Goal: Communication & Community: Answer question/provide support

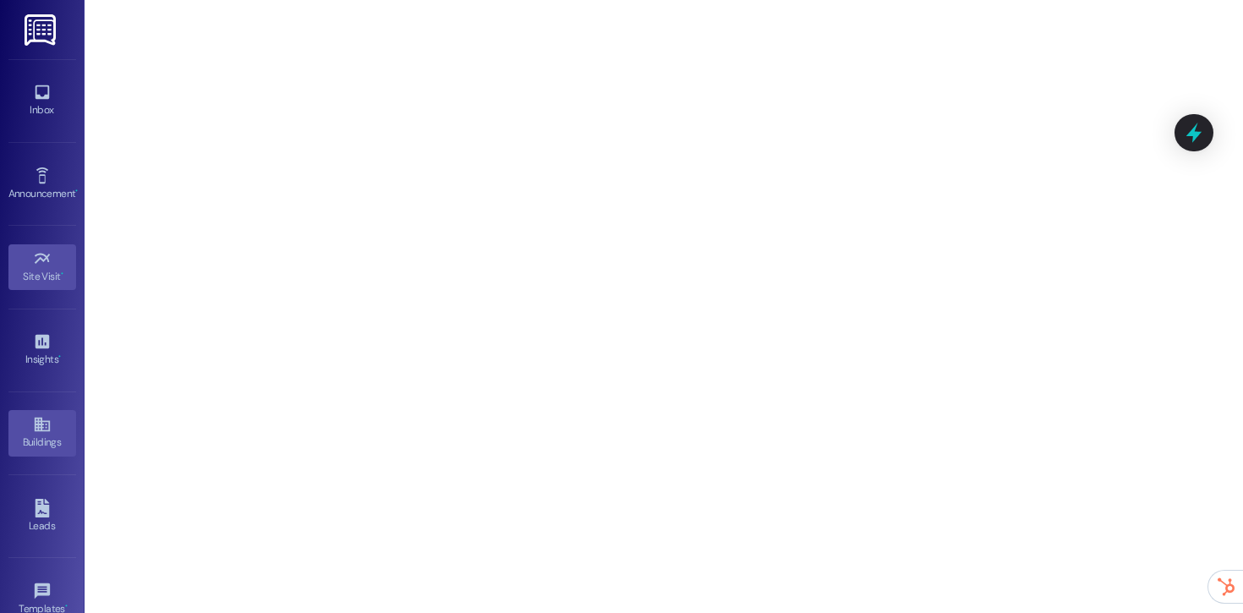
click at [36, 432] on icon at bounding box center [42, 424] width 19 height 19
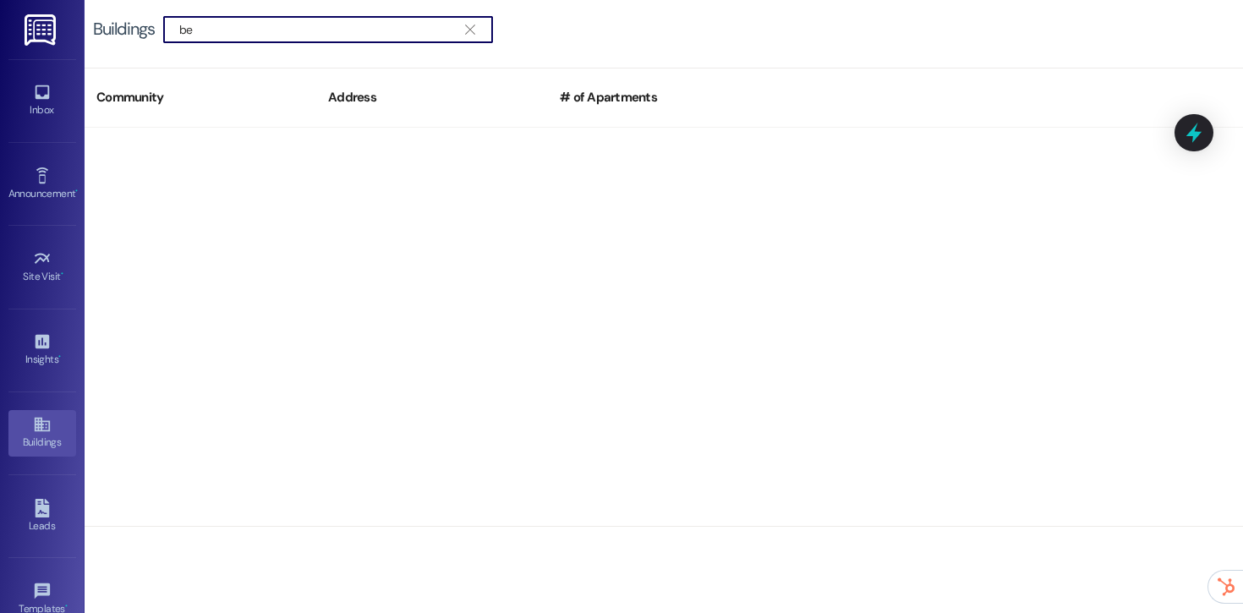
type input "b"
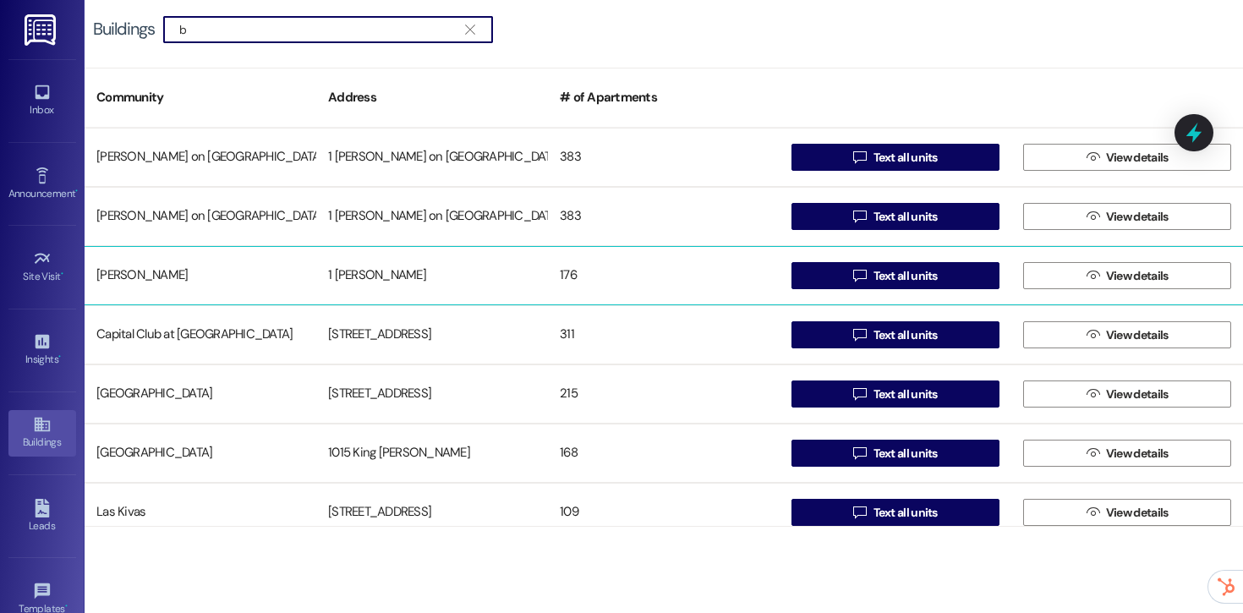
scroll to position [253, 0]
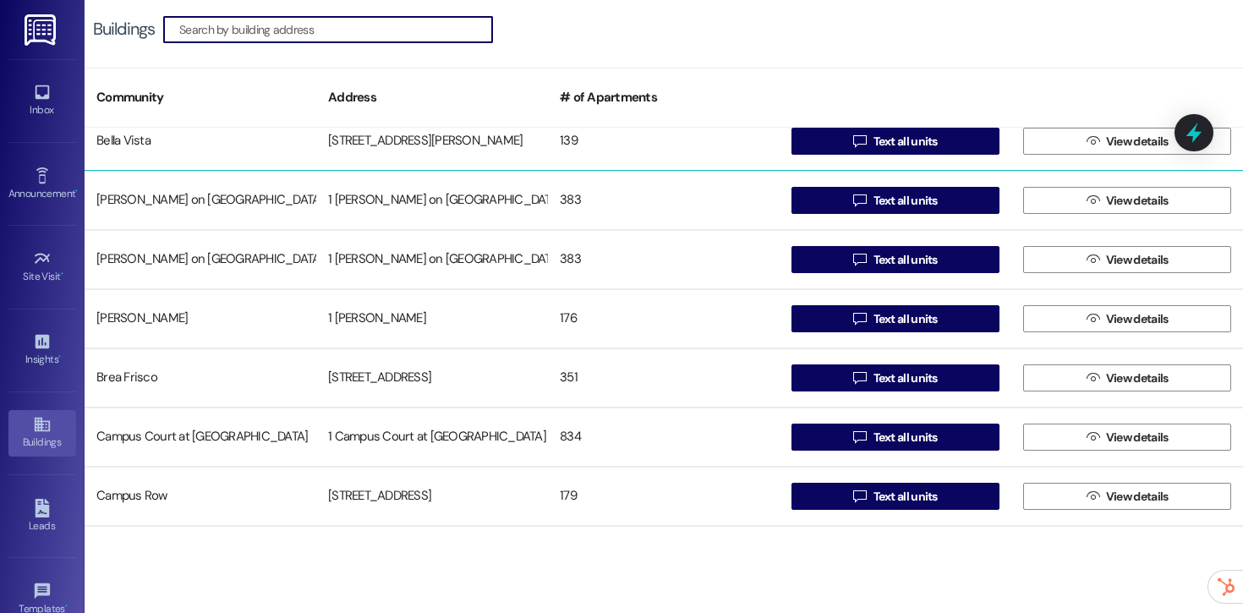
click at [237, 133] on div "Bella Vista" at bounding box center [201, 141] width 232 height 34
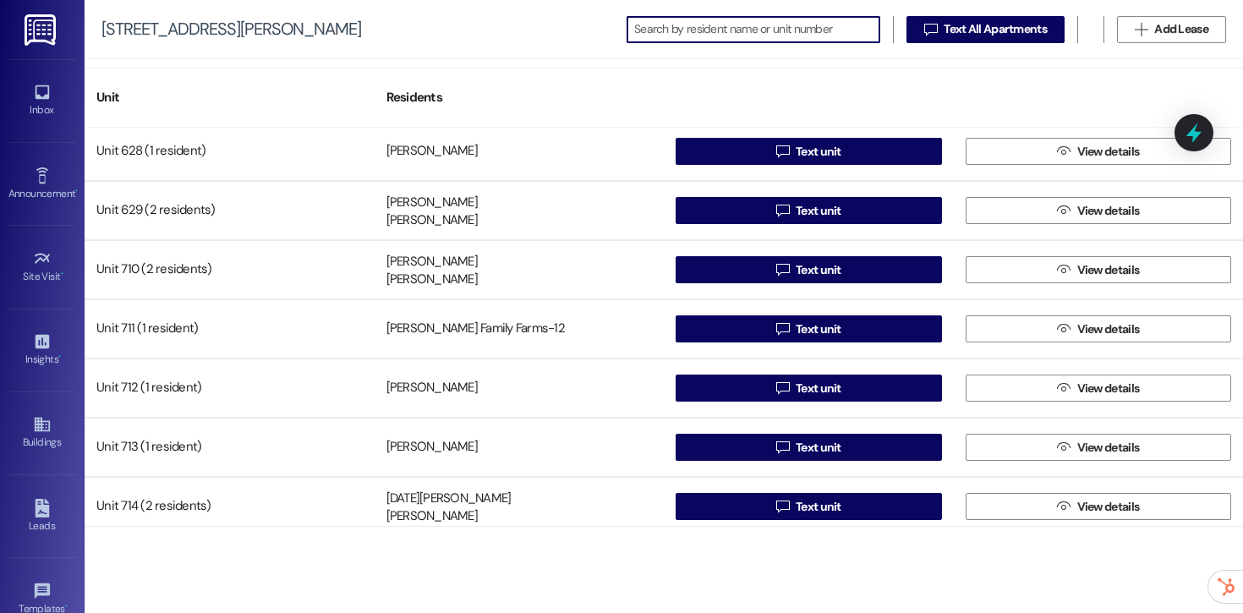
scroll to position [6977, 0]
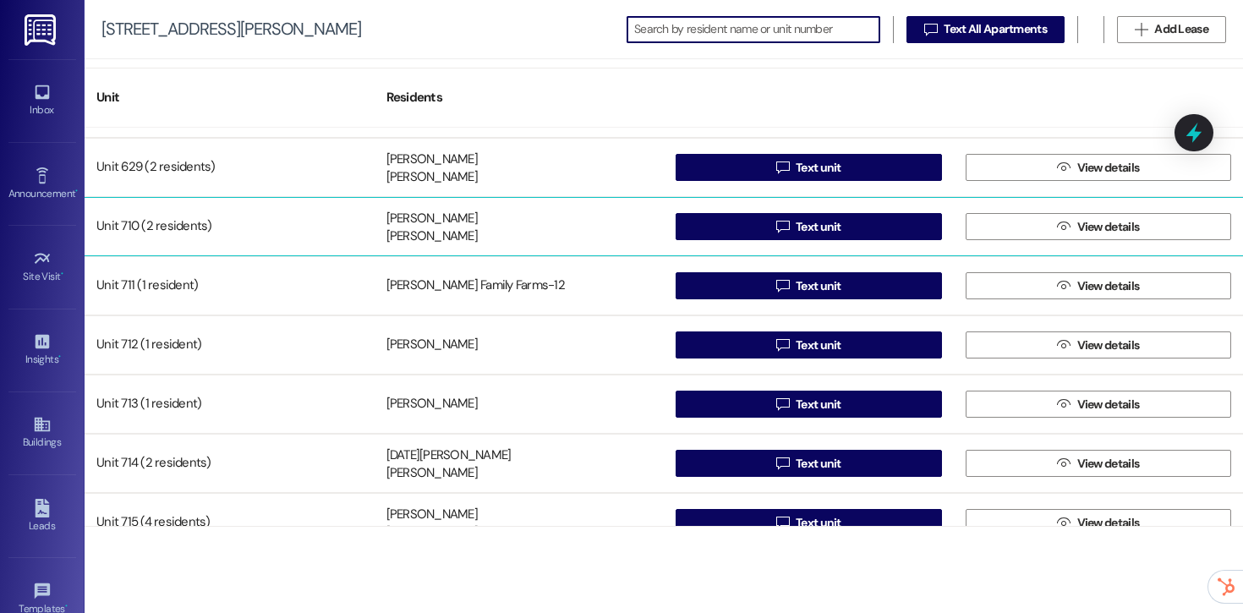
click at [235, 229] on div "Unit 710 (2 residents)" at bounding box center [230, 227] width 290 height 34
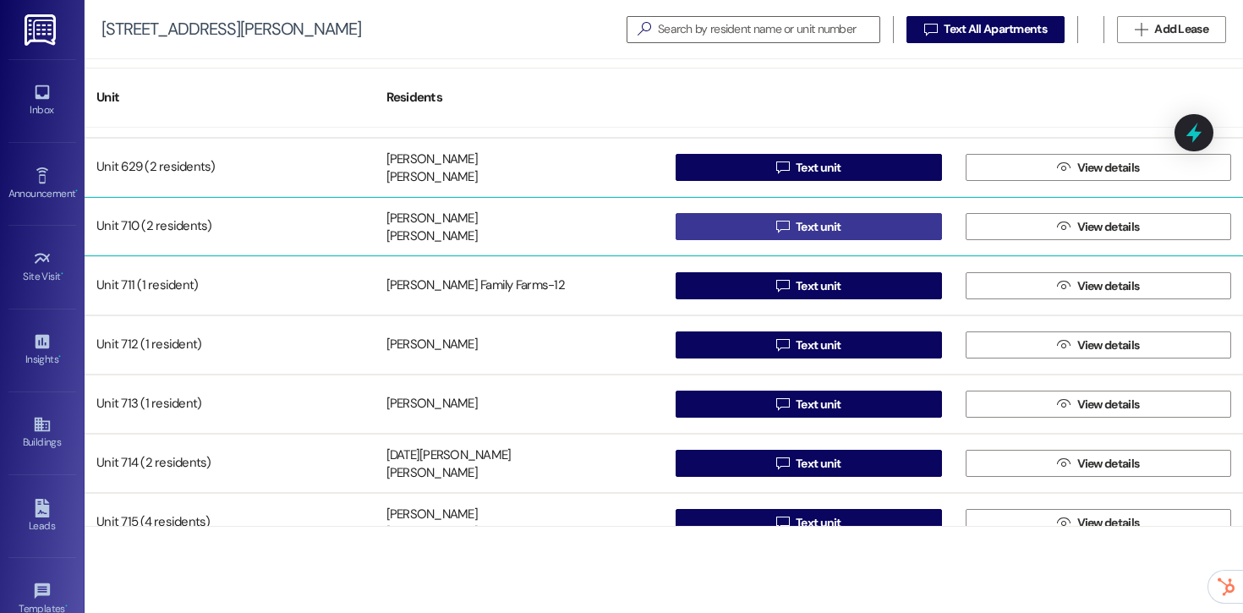
click at [773, 233] on span " Text unit" at bounding box center [809, 226] width 72 height 25
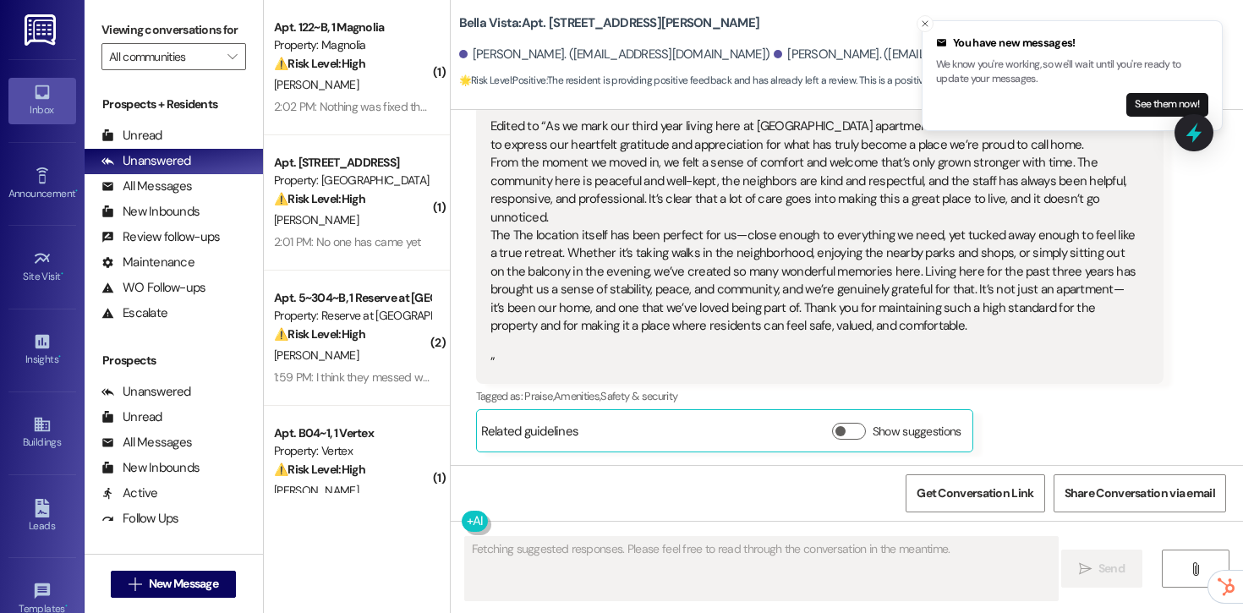
scroll to position [2133, 0]
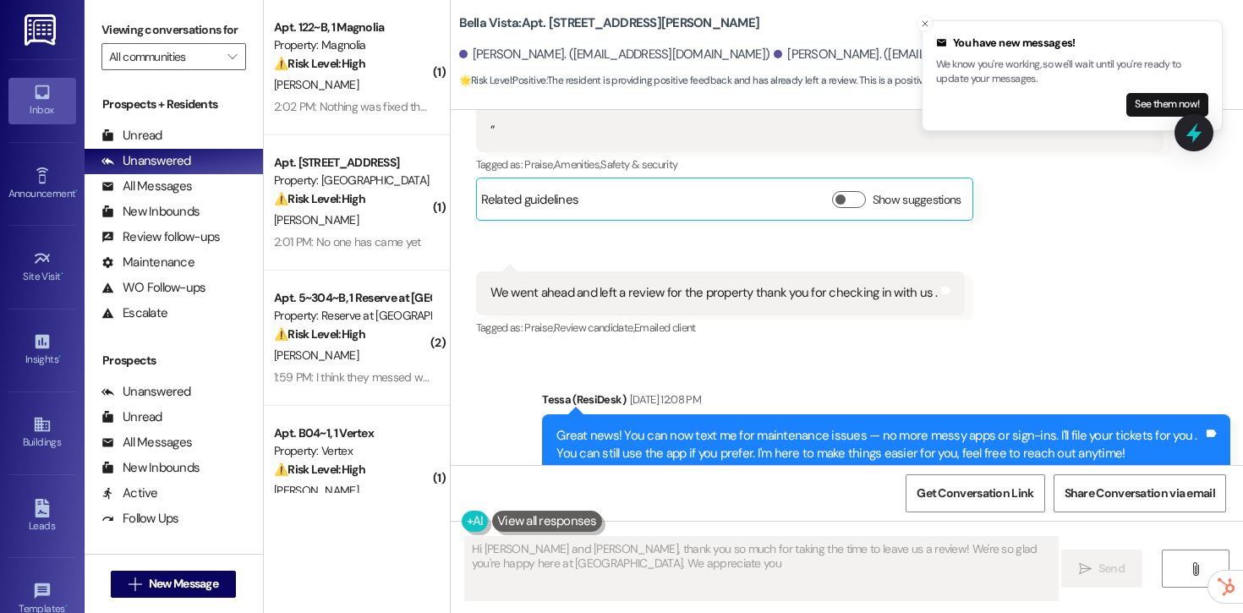
type textarea "Hi [PERSON_NAME] and [PERSON_NAME], thank you so much for taking the time to le…"
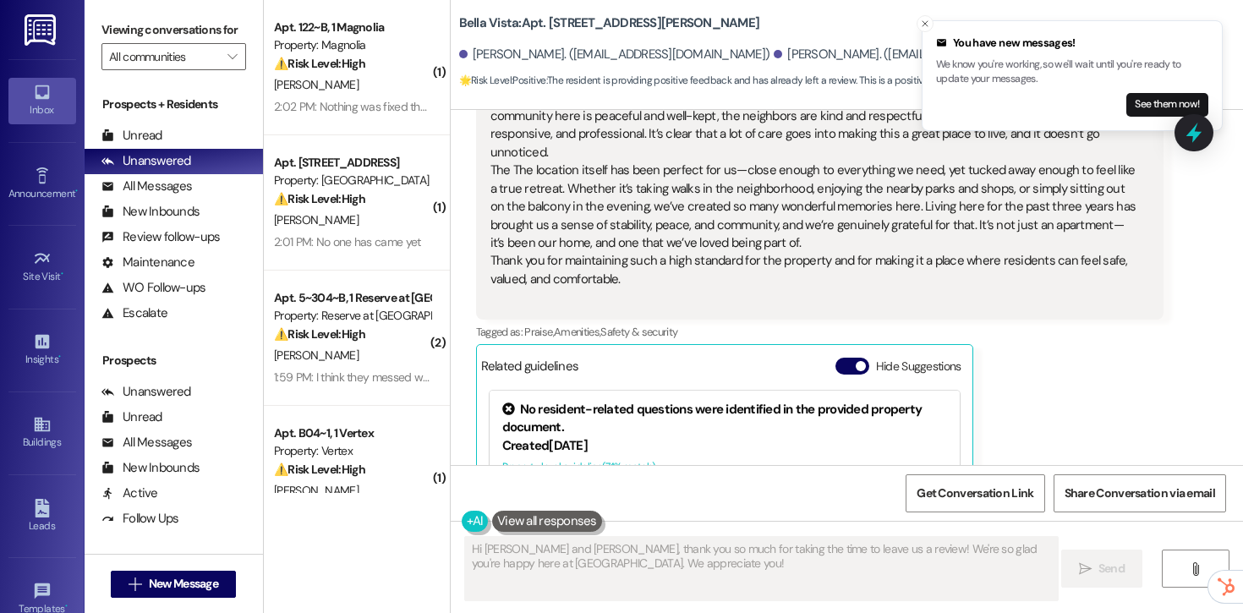
scroll to position [2159, 0]
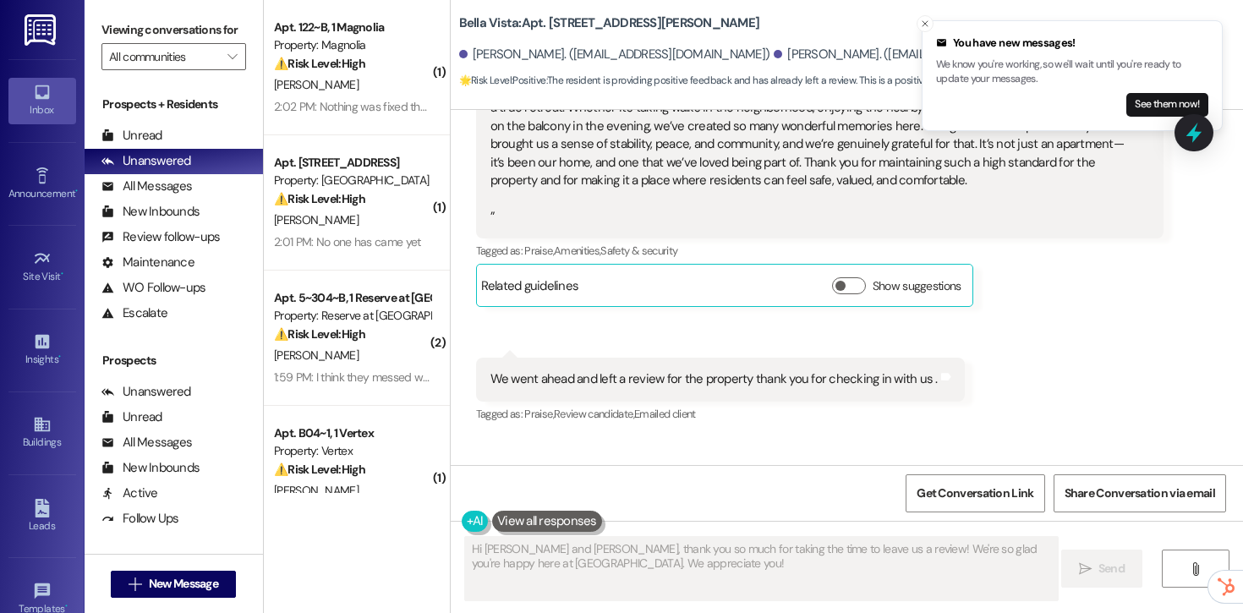
click at [34, 294] on div "Site Visit • Go to Site Visit" at bounding box center [42, 266] width 68 height 83
click at [41, 273] on div "Site Visit •" at bounding box center [42, 276] width 85 height 17
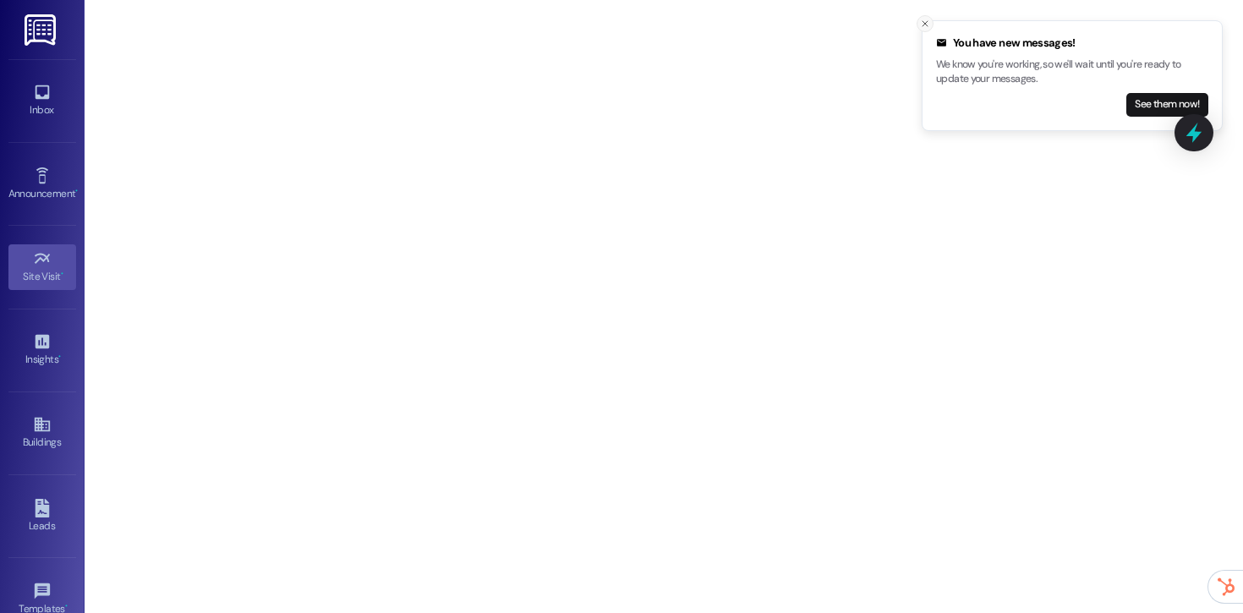
click at [927, 21] on line "Close toast" at bounding box center [925, 23] width 5 height 5
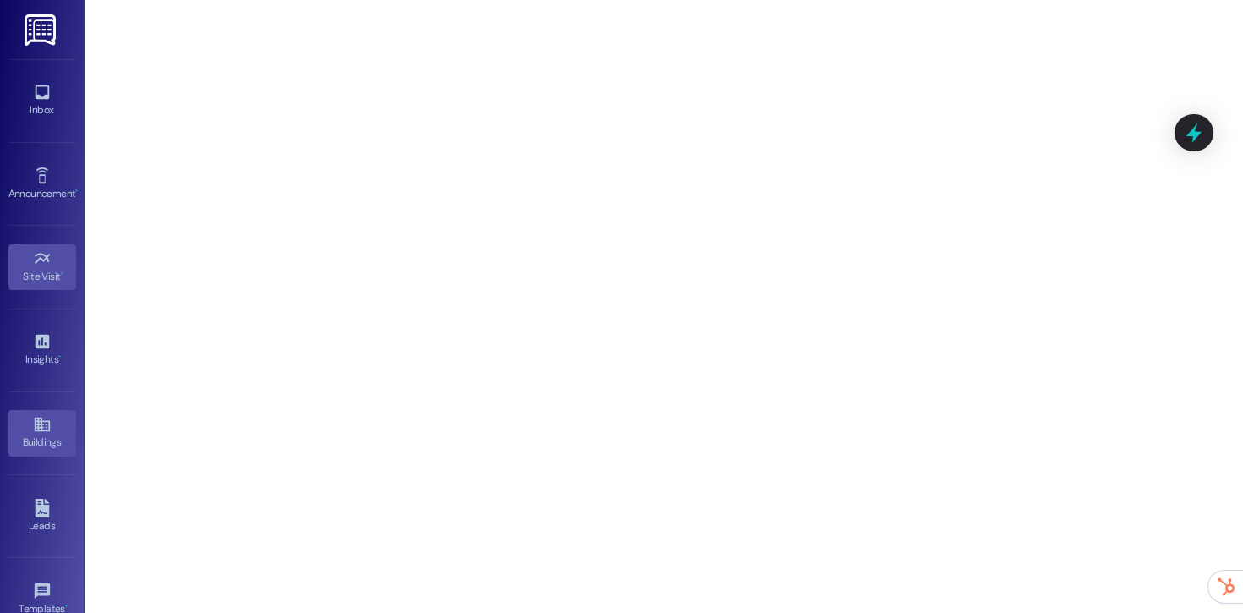
click at [39, 428] on icon at bounding box center [41, 425] width 15 height 14
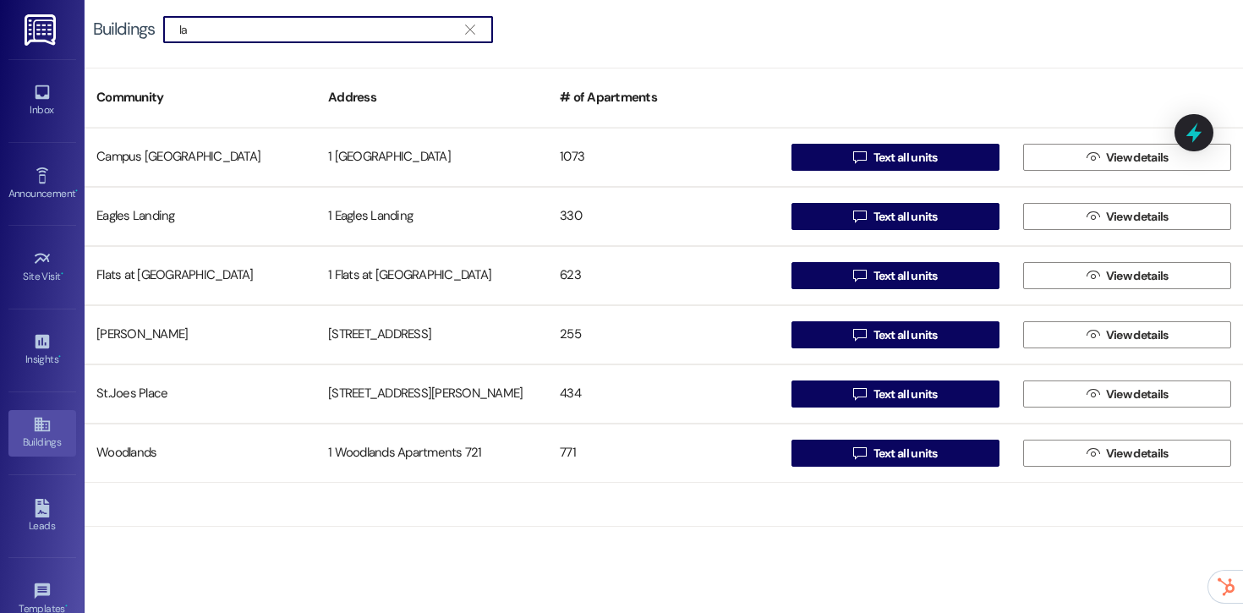
type input "l"
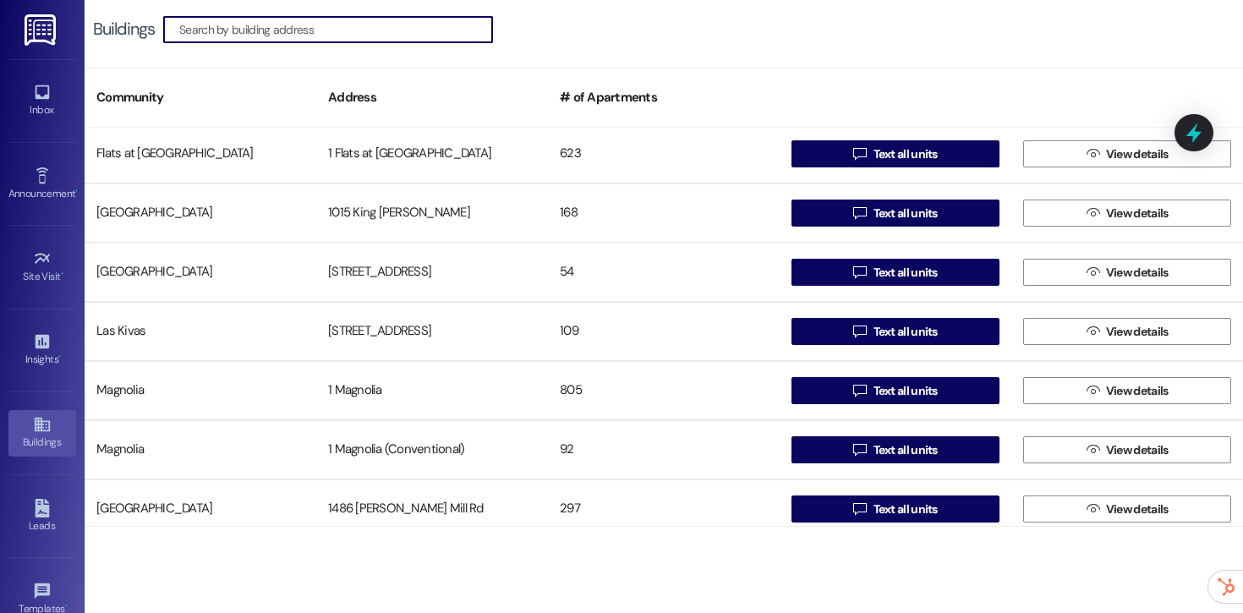
scroll to position [1431, 0]
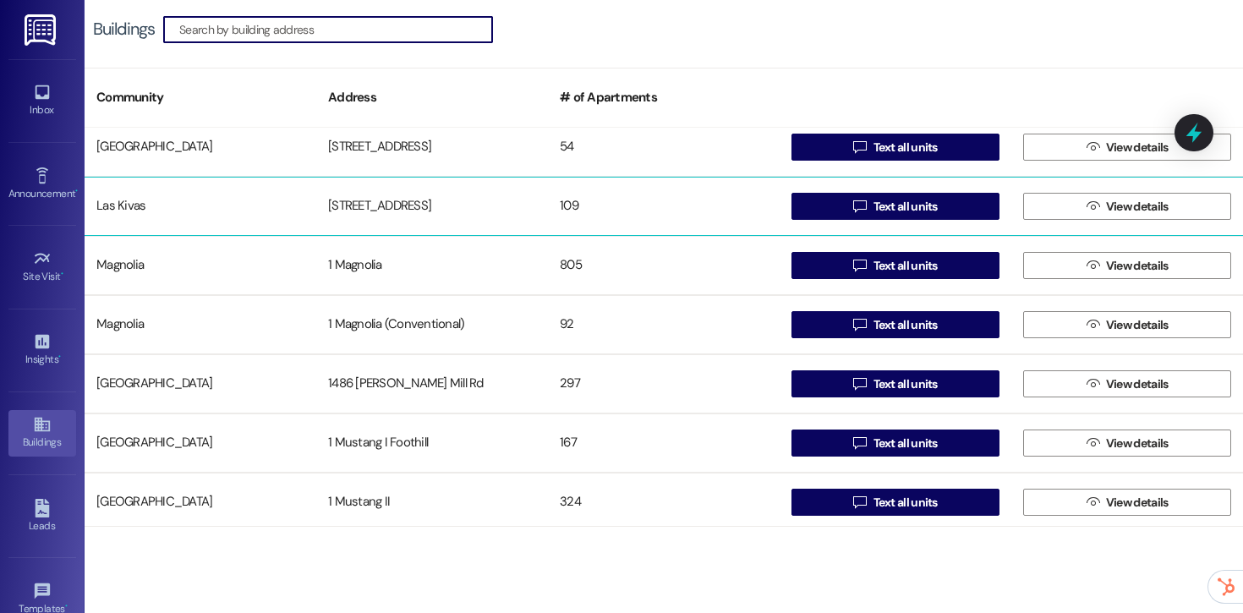
click at [663, 215] on div "109" at bounding box center [664, 206] width 232 height 34
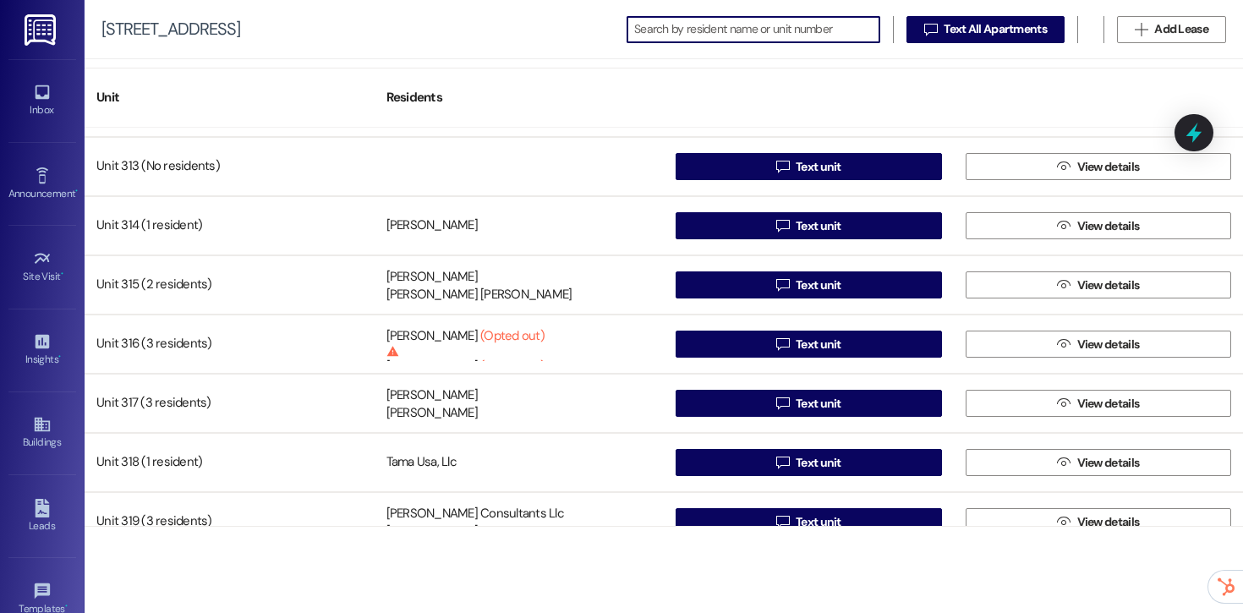
scroll to position [3064, 0]
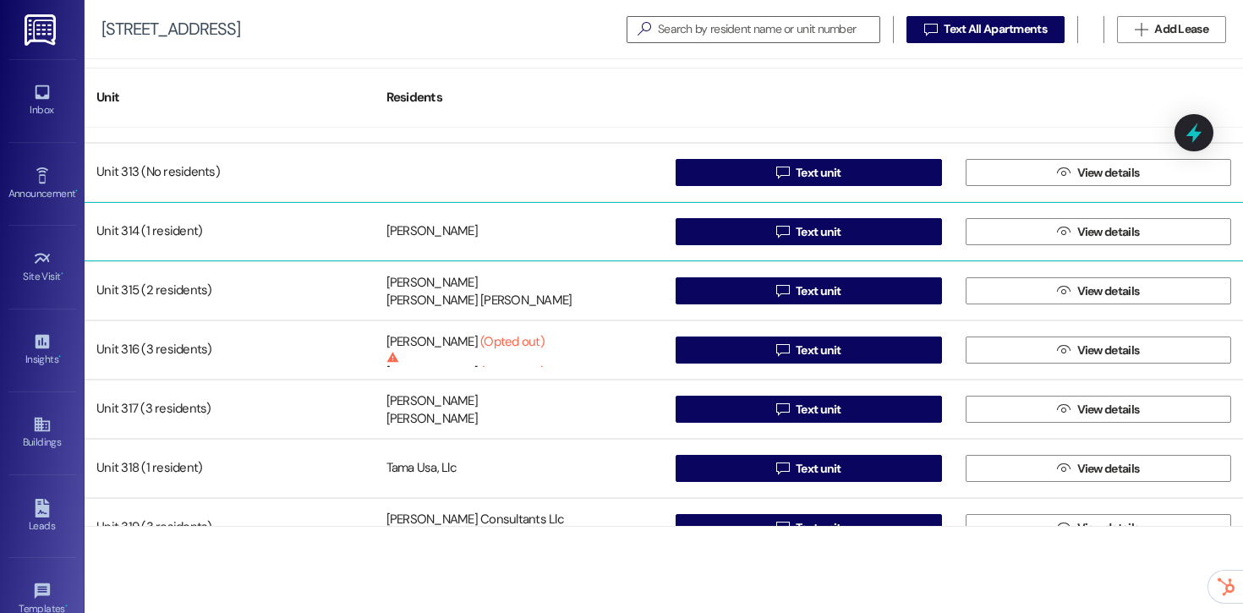
click at [579, 238] on div "[PERSON_NAME]" at bounding box center [520, 232] width 290 height 34
click at [752, 238] on button " Text unit" at bounding box center [809, 231] width 266 height 27
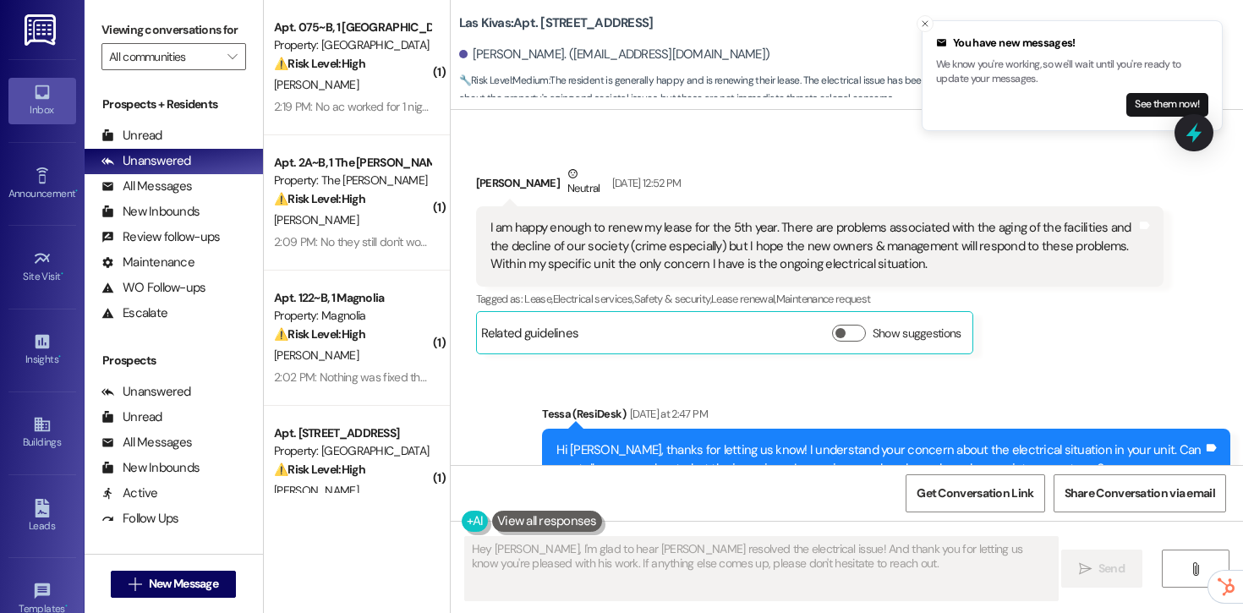
scroll to position [612, 0]
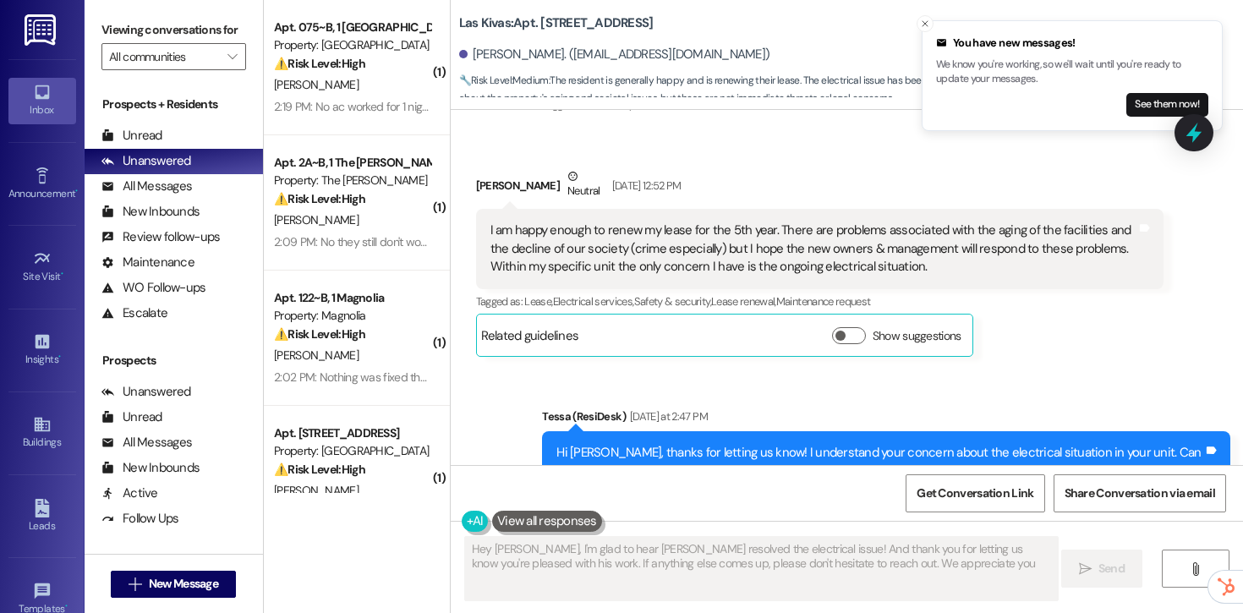
type textarea "Hey [PERSON_NAME], I'm glad to hear [PERSON_NAME] resolved the electrical issue…"
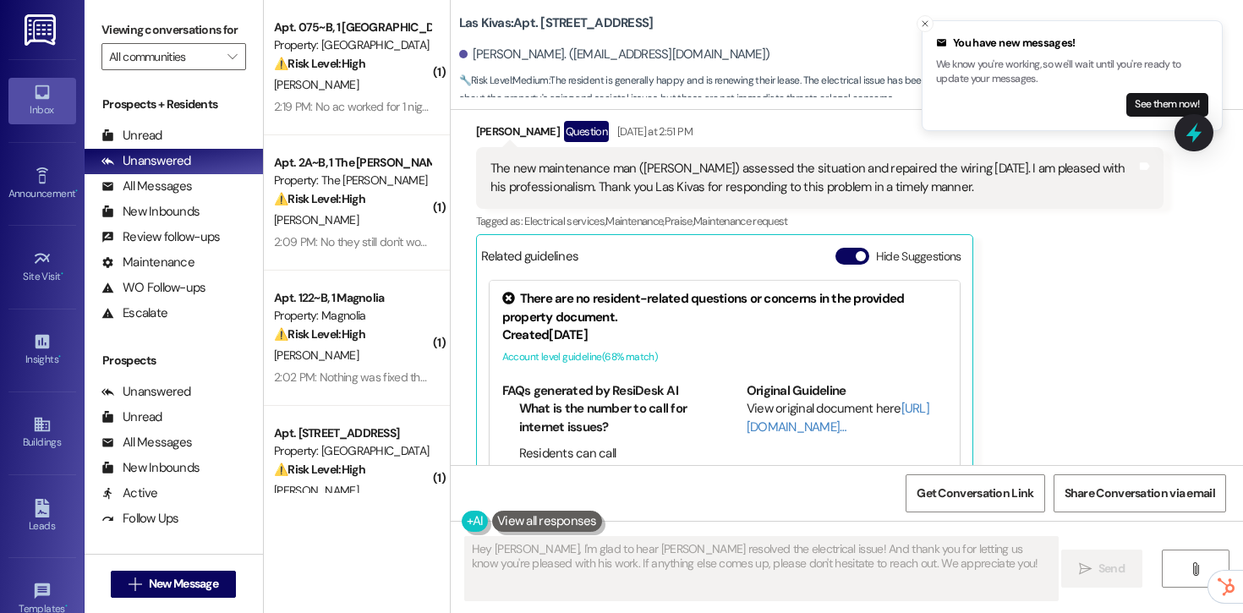
scroll to position [1604, 0]
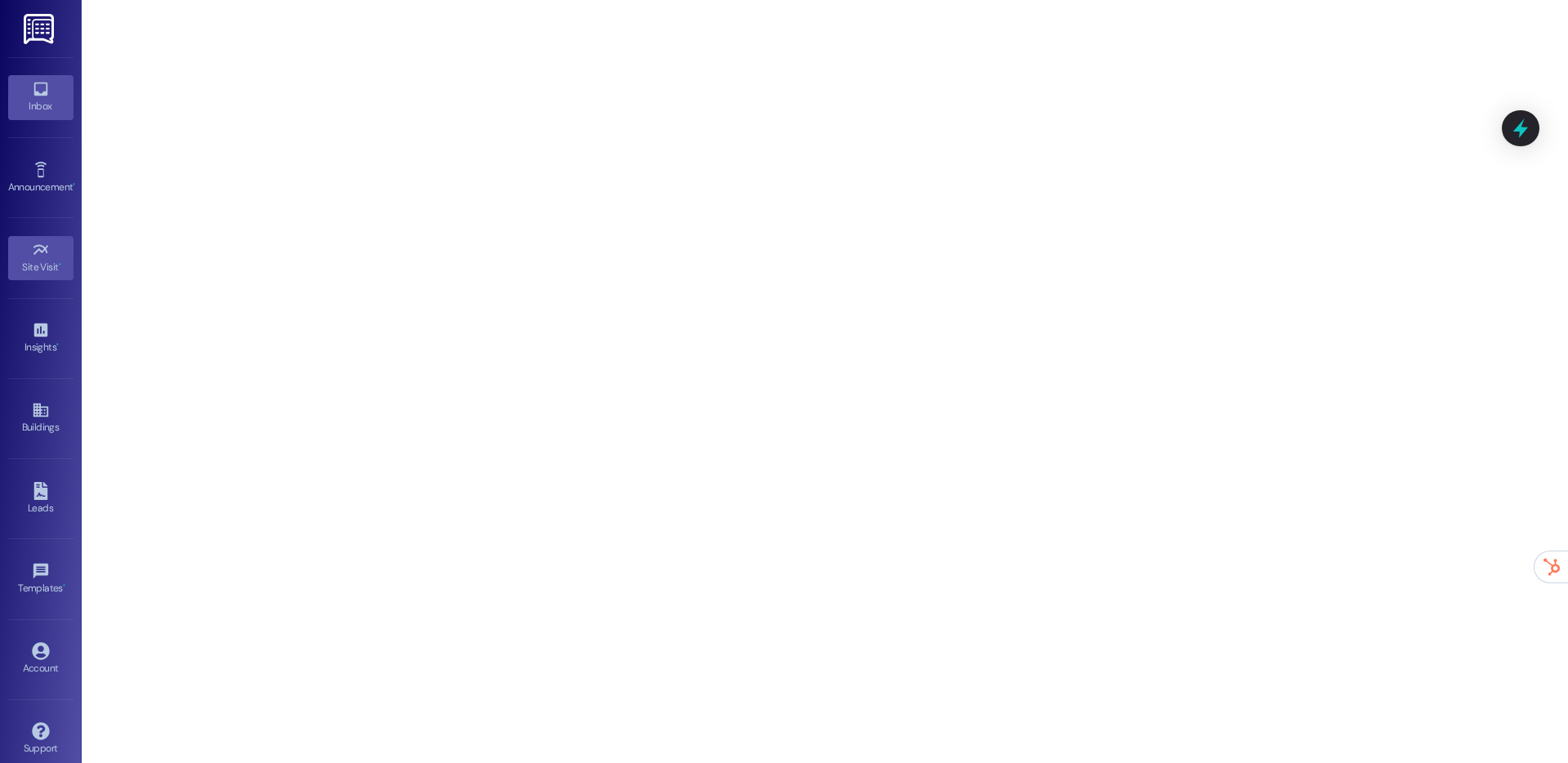
click at [36, 93] on icon at bounding box center [41, 89] width 18 height 18
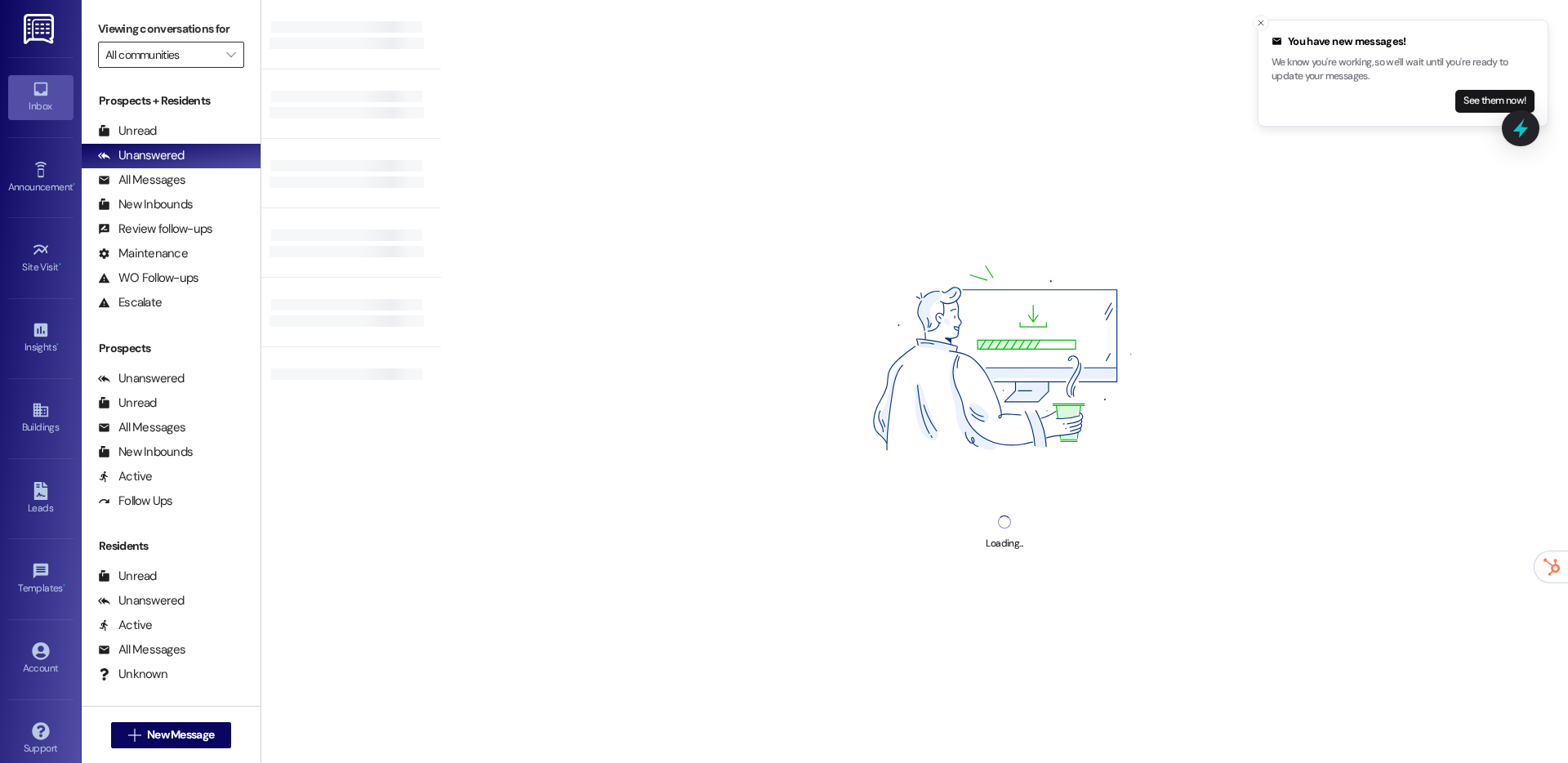
click at [144, 56] on input "All communities" at bounding box center [161, 54] width 113 height 26
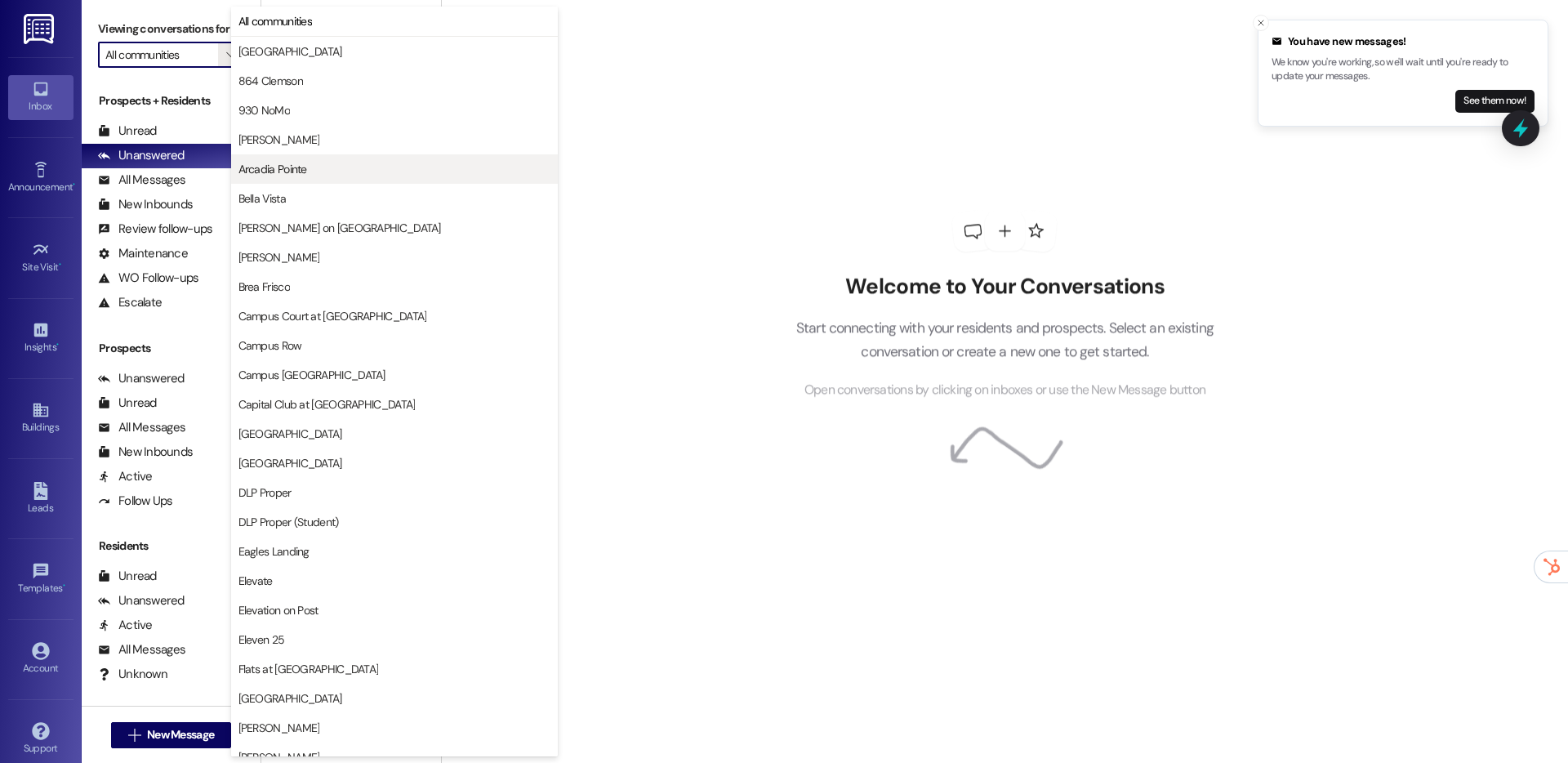
click at [344, 170] on span "Arcadia Pointe" at bounding box center [394, 169] width 312 height 16
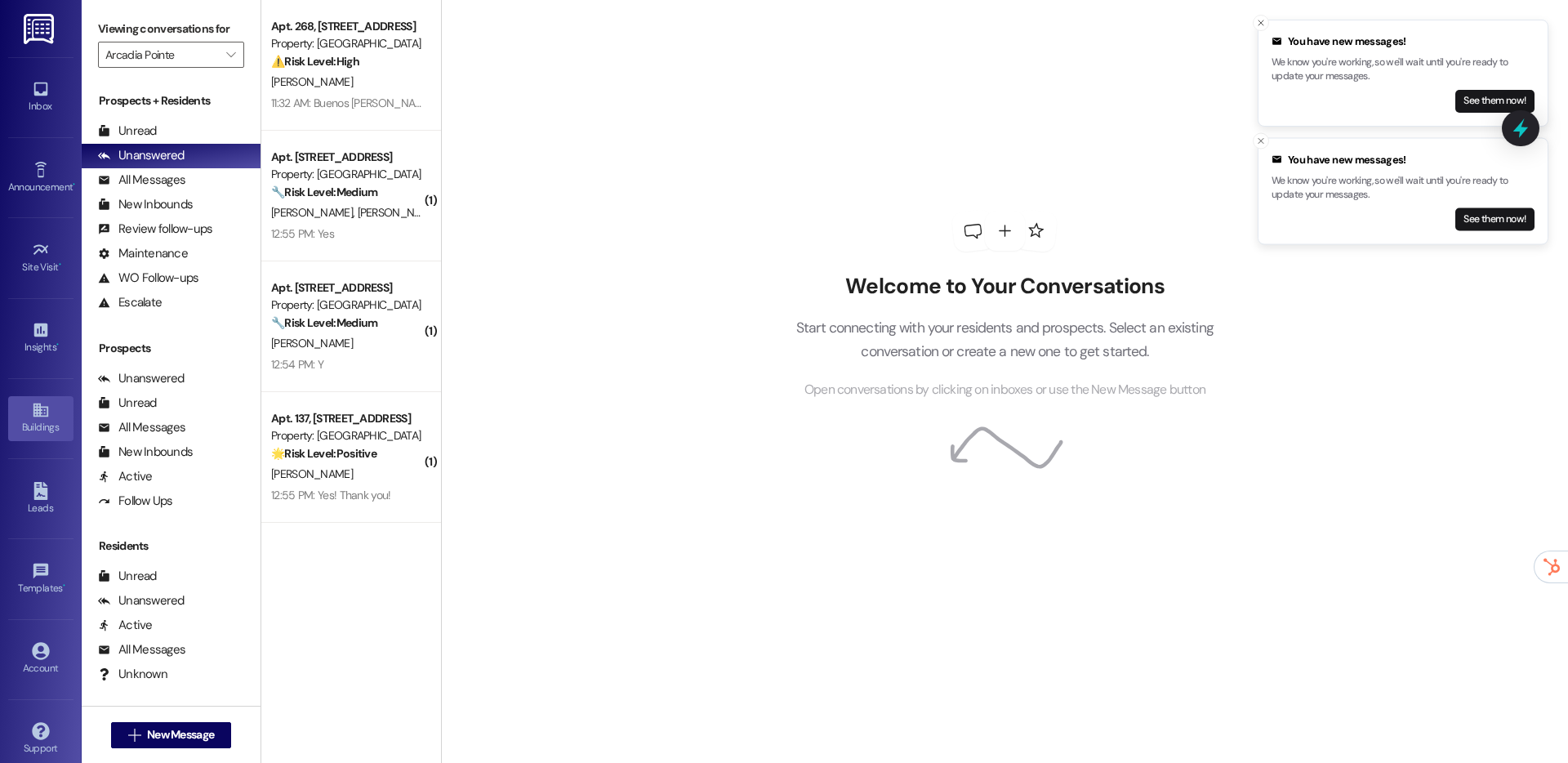
click at [55, 420] on div "Buildings" at bounding box center [41, 427] width 82 height 16
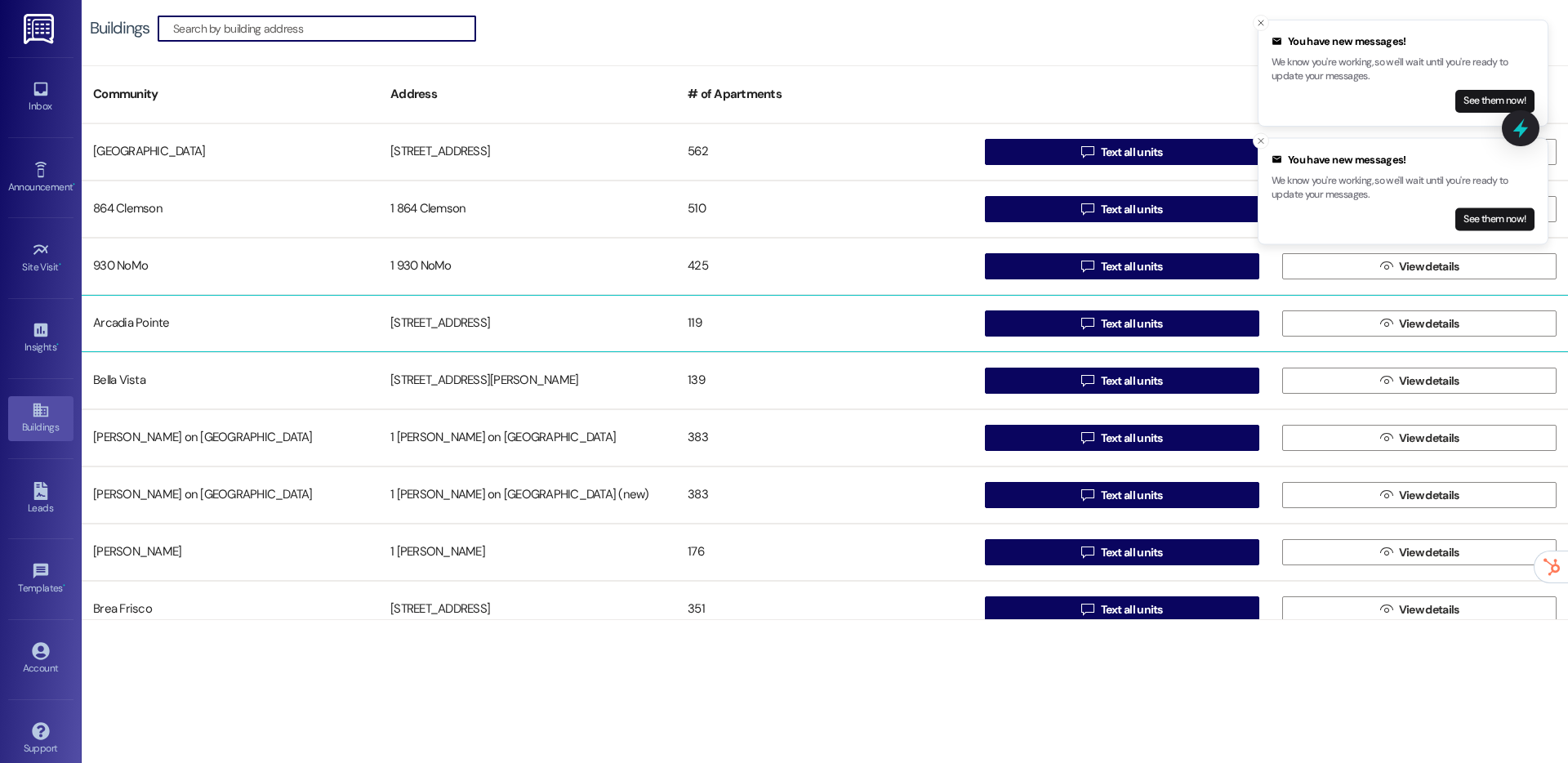
click at [910, 336] on div "119" at bounding box center [825, 324] width 297 height 33
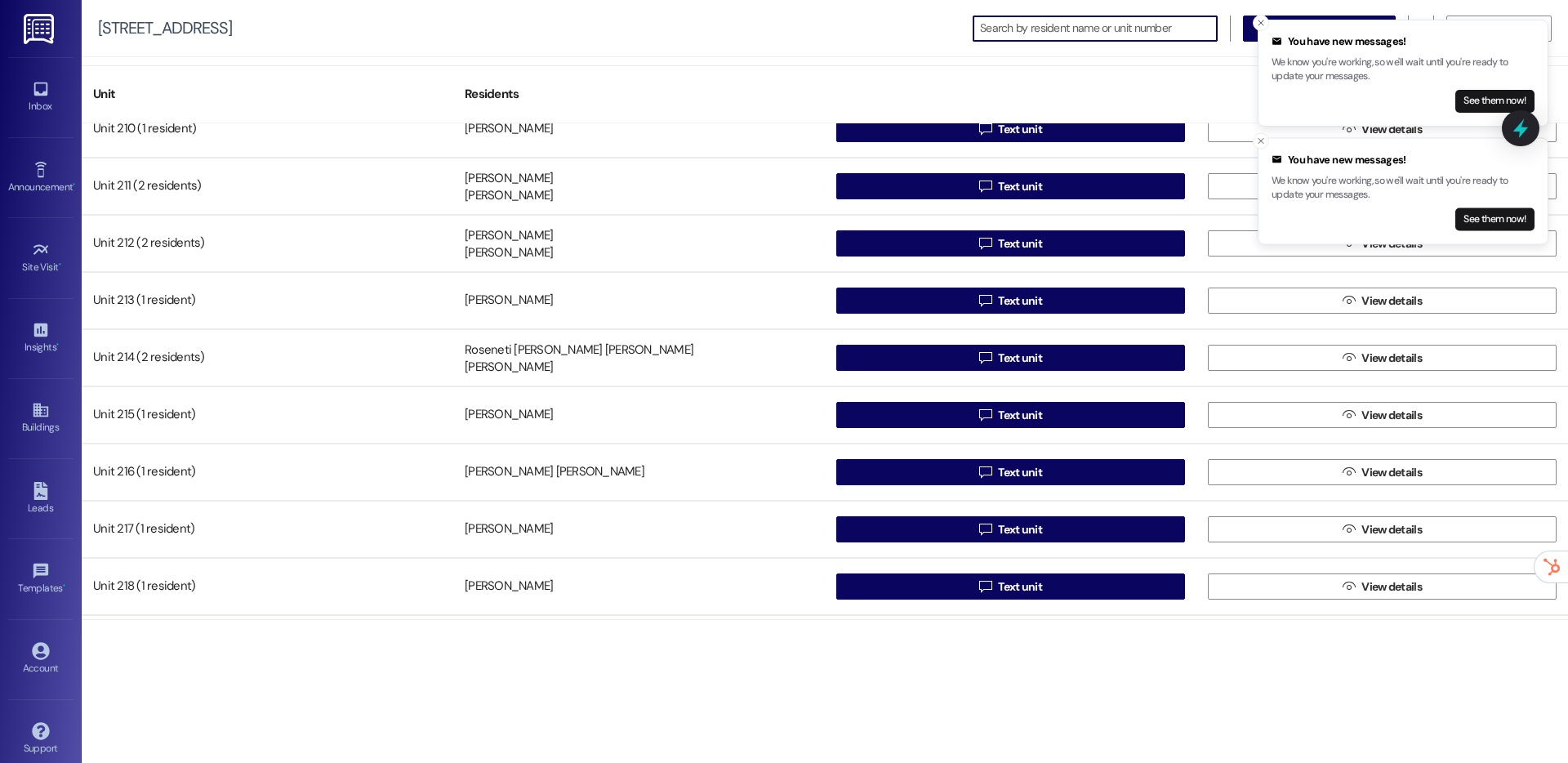
scroll to position [3914, 0]
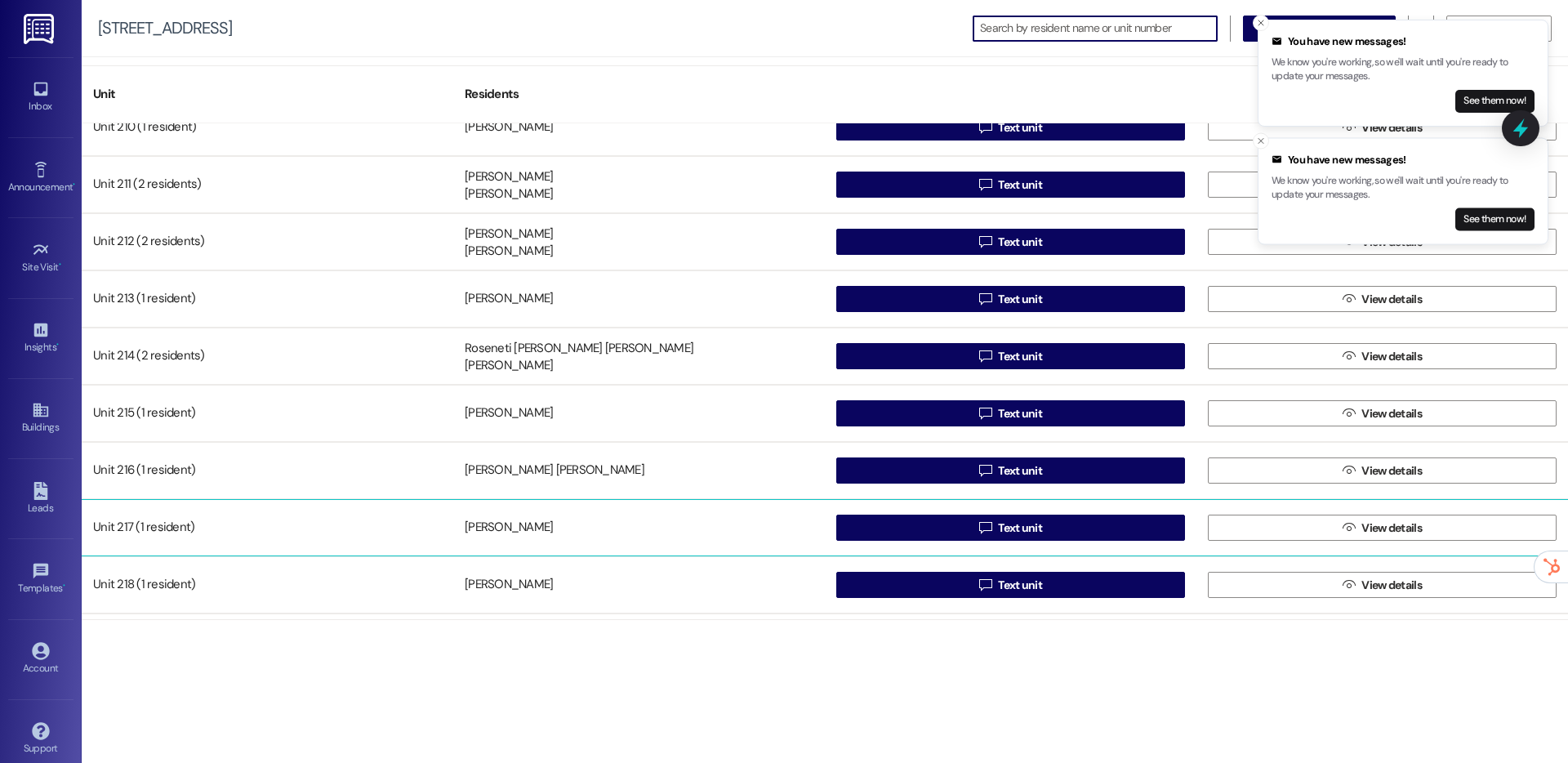
click at [778, 532] on div "Kristin Smith" at bounding box center [638, 527] width 372 height 33
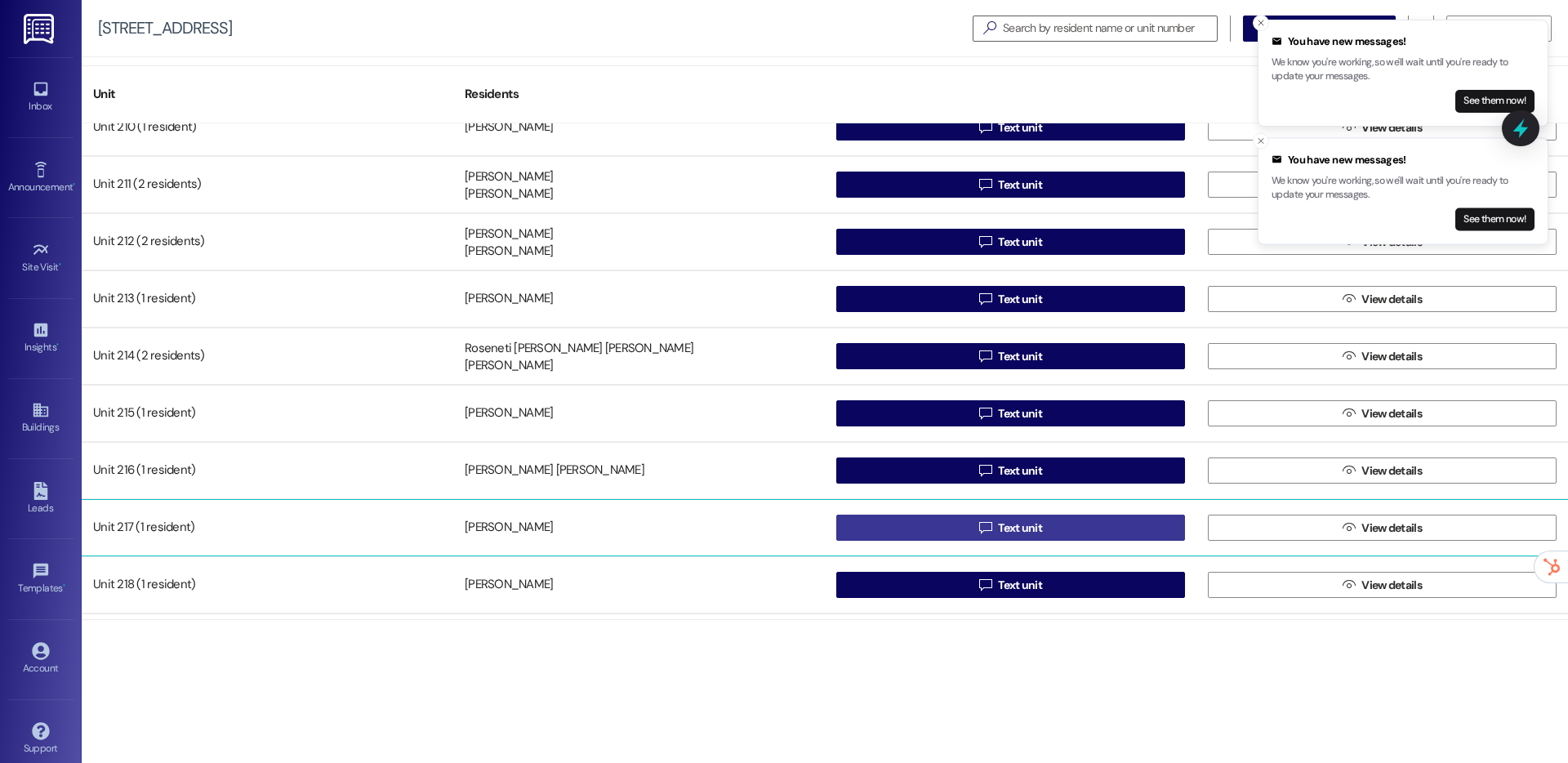
click at [938, 515] on button " Text unit" at bounding box center [1010, 527] width 349 height 26
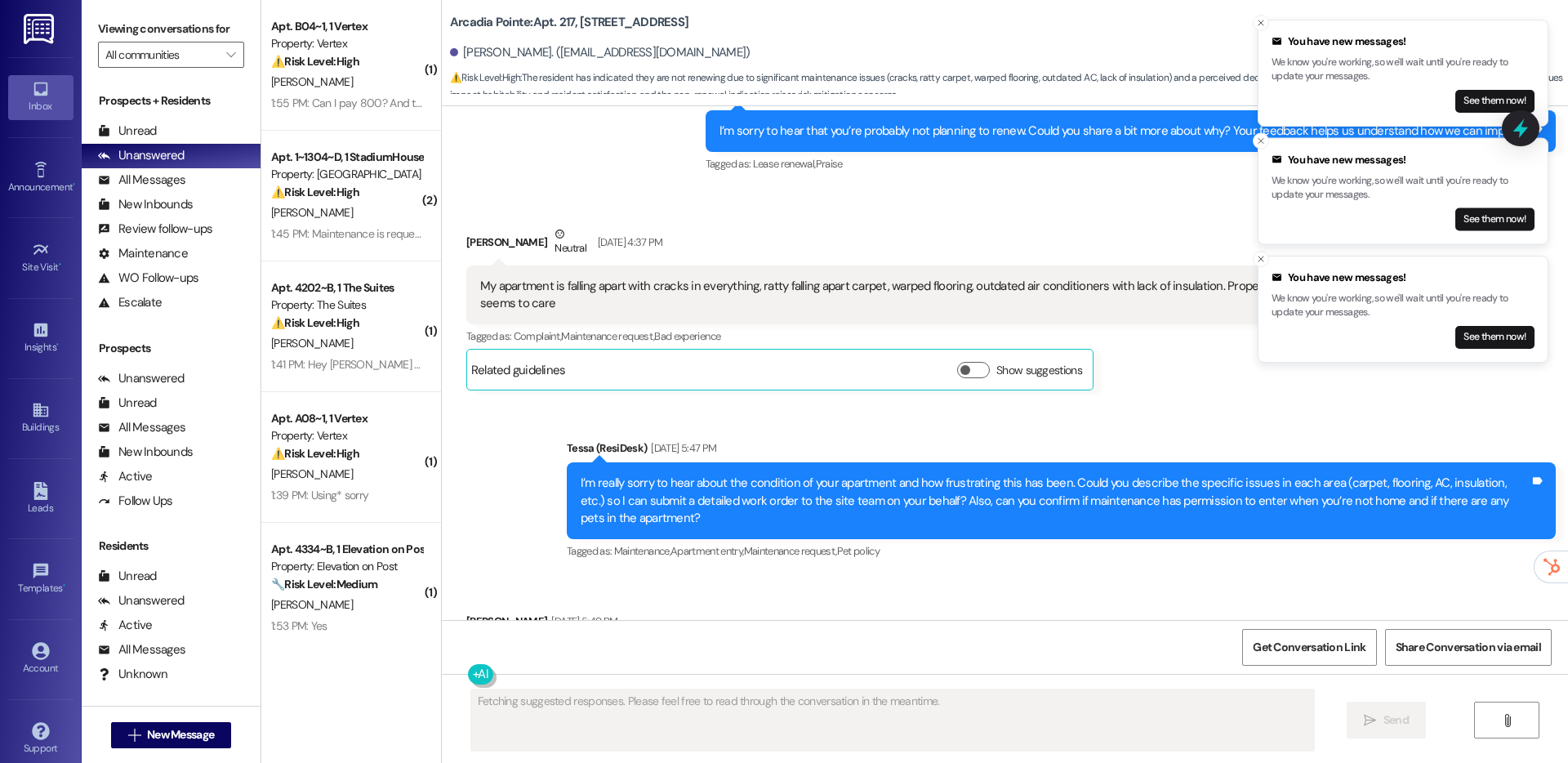
scroll to position [3323, 0]
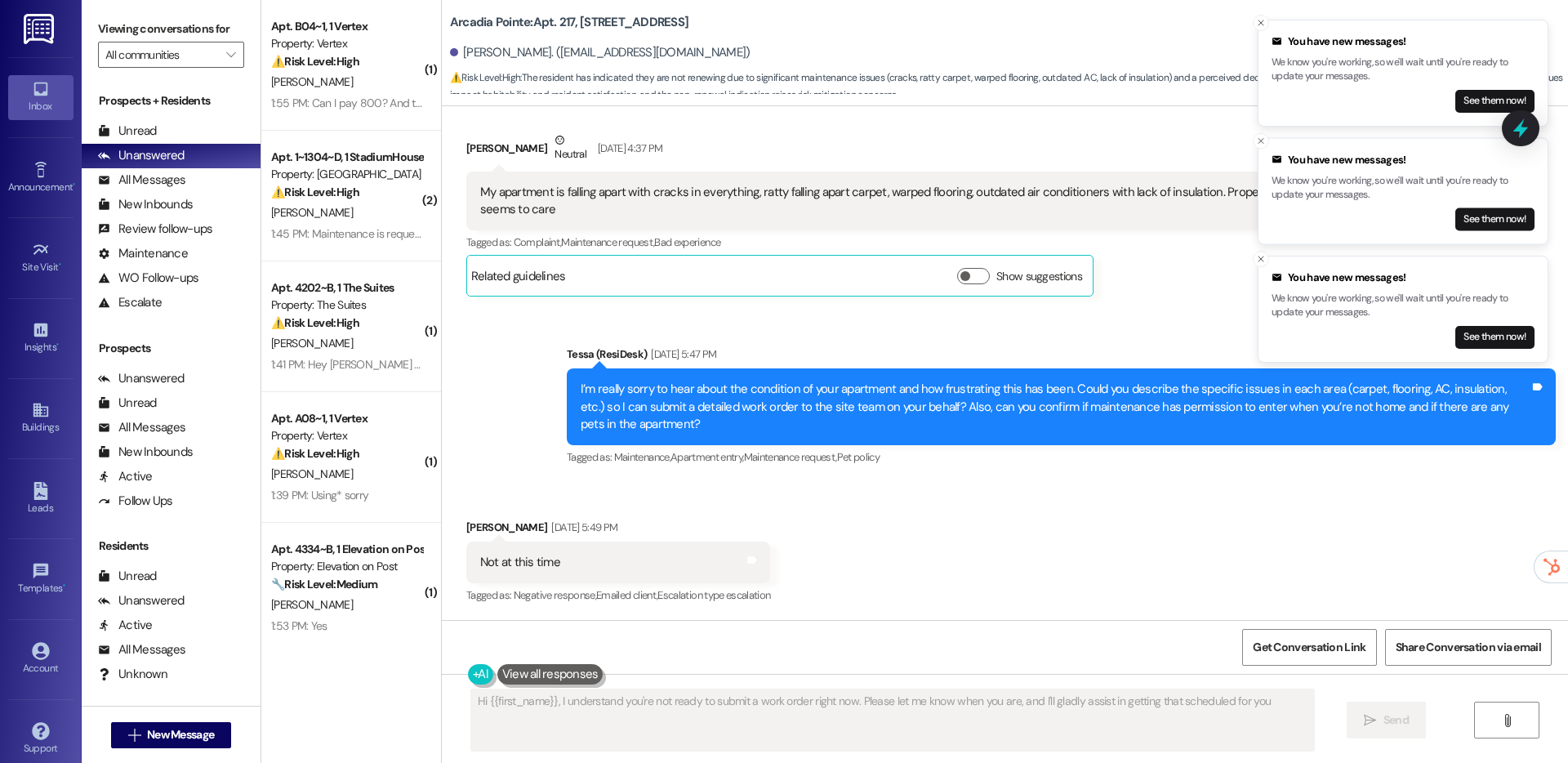
type textarea "Hi {{first_name}}, I understand you're not ready to submit a work order right n…"
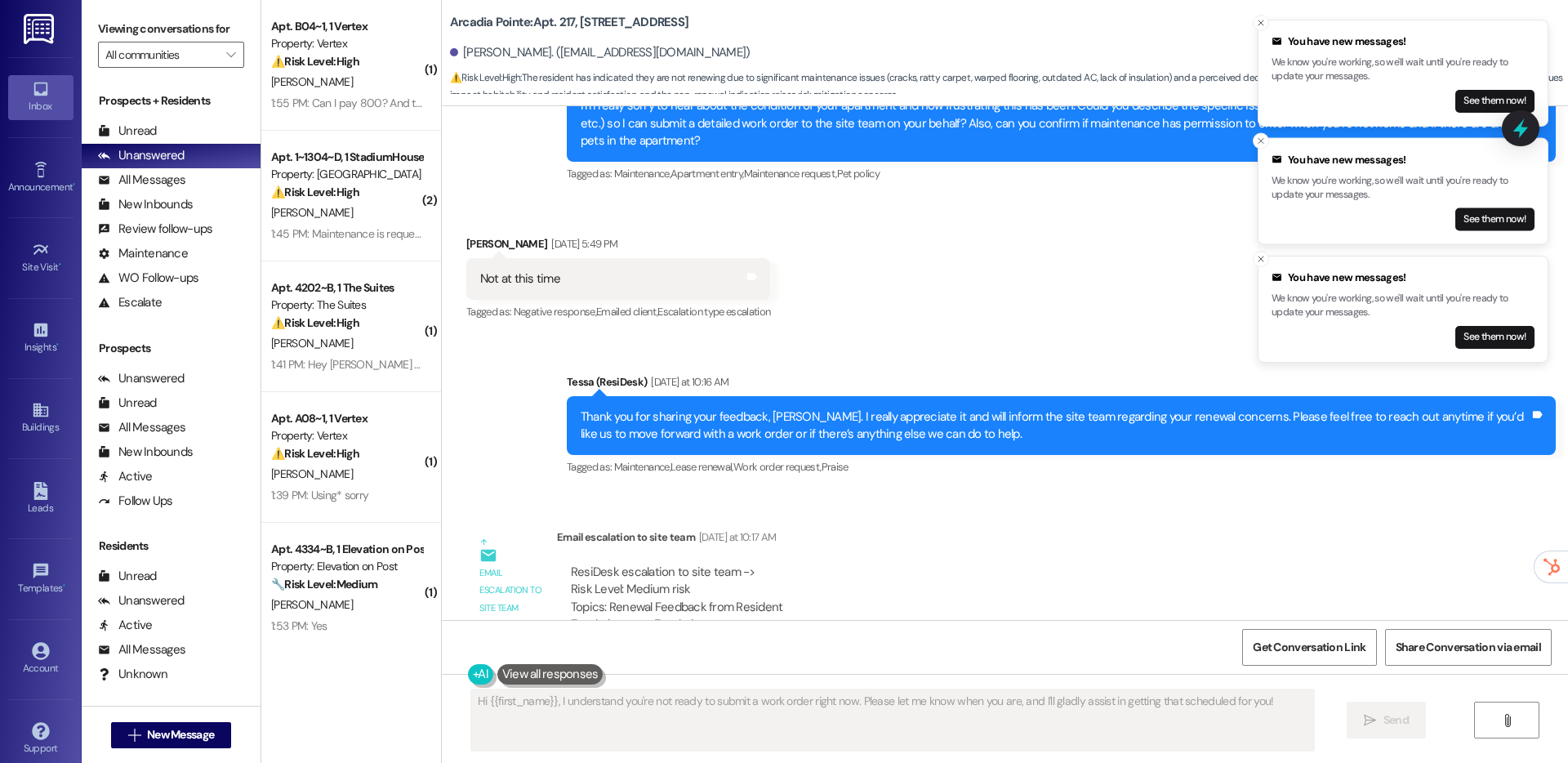
scroll to position [3663, 0]
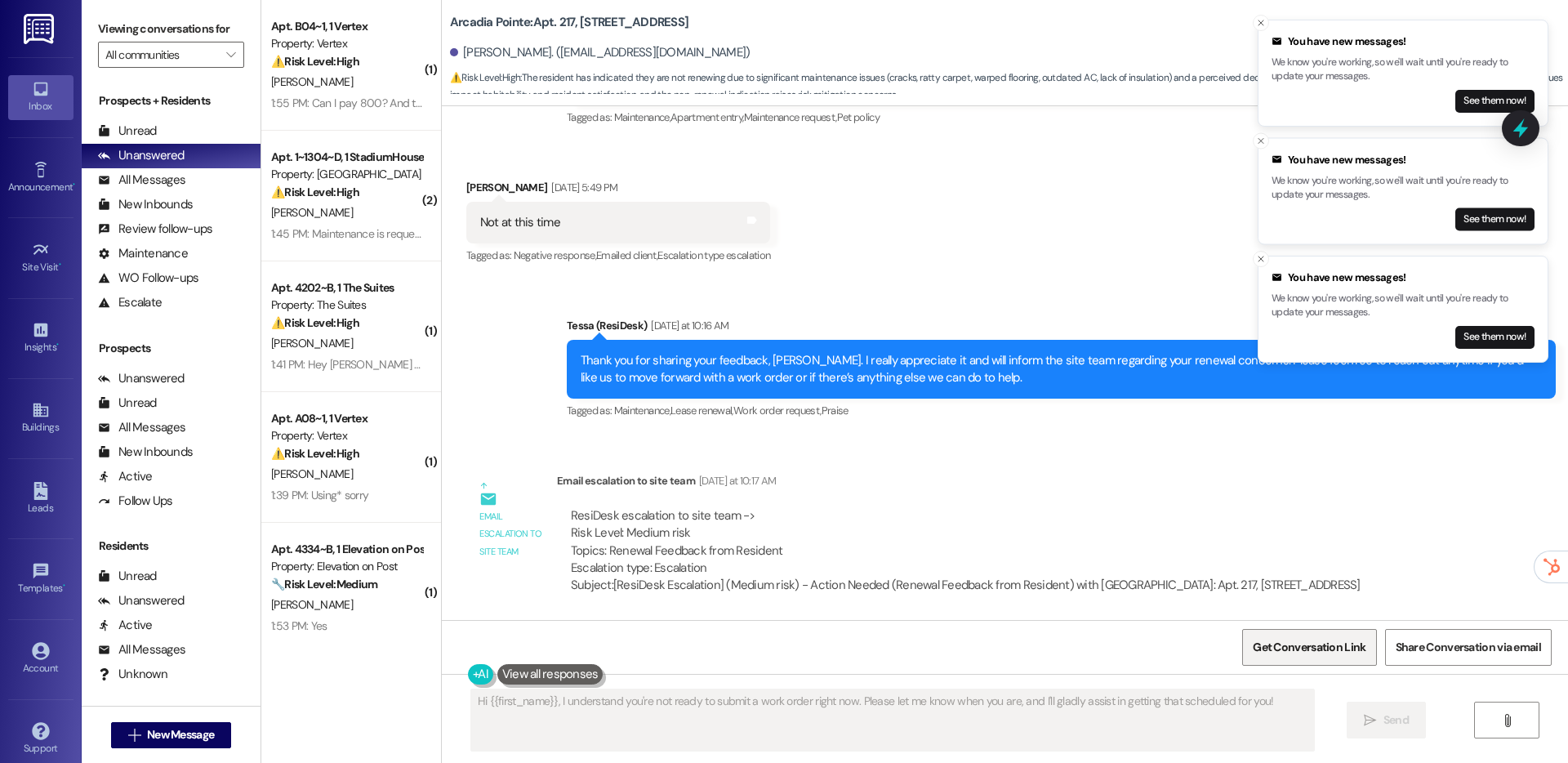
click at [1280, 647] on span "Get Conversation Link" at bounding box center [1309, 647] width 113 height 17
